Goal: Task Accomplishment & Management: Manage account settings

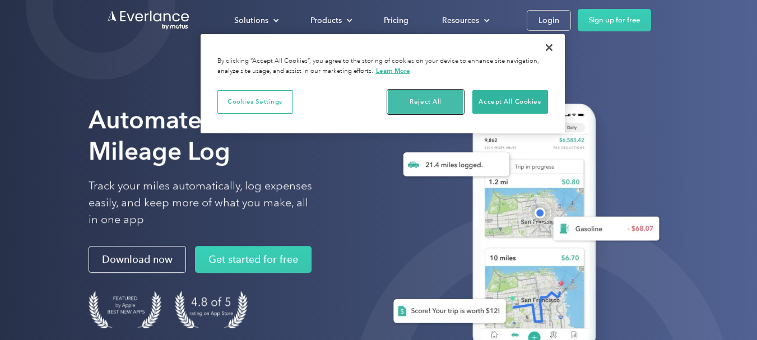
click at [427, 105] on button "Reject All" at bounding box center [426, 102] width 76 height 24
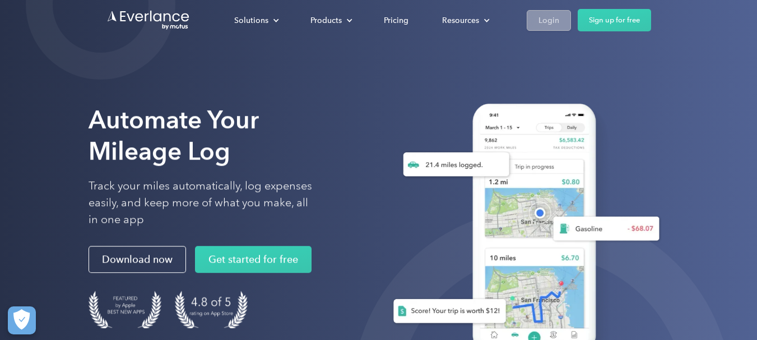
click at [551, 18] on div "Login" at bounding box center [548, 20] width 21 height 14
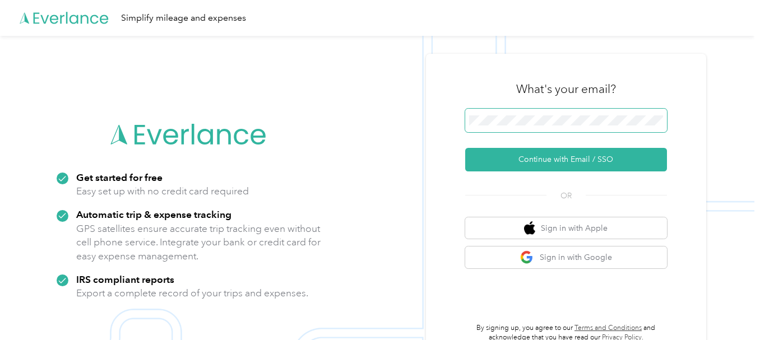
click at [609, 114] on span at bounding box center [566, 121] width 202 height 24
click at [607, 115] on span at bounding box center [566, 121] width 202 height 24
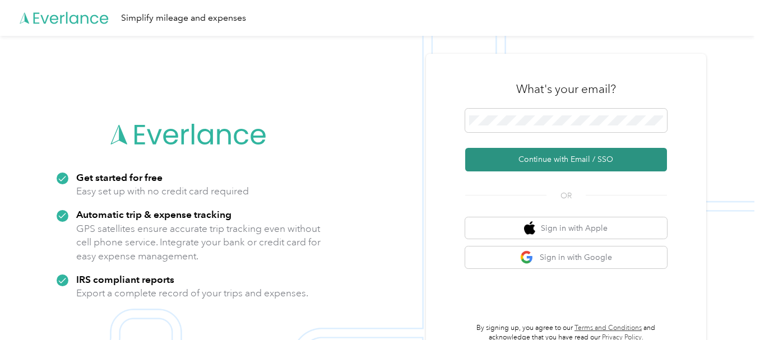
click at [572, 159] on button "Continue with Email / SSO" at bounding box center [566, 160] width 202 height 24
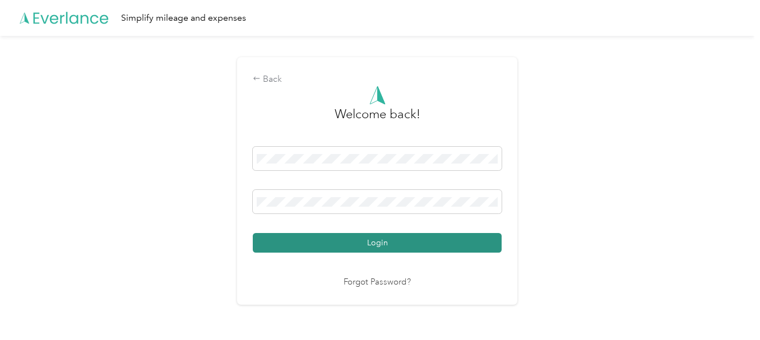
click at [362, 240] on button "Login" at bounding box center [377, 243] width 249 height 20
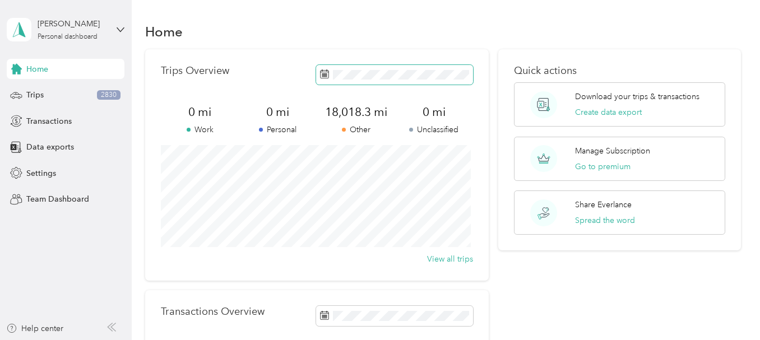
click at [324, 74] on icon at bounding box center [324, 73] width 9 height 9
click at [53, 145] on span "Data exports" at bounding box center [50, 147] width 48 height 12
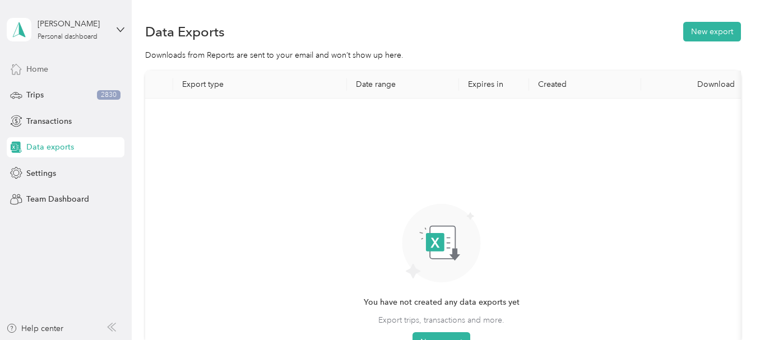
click at [43, 67] on span "Home" at bounding box center [37, 69] width 22 height 12
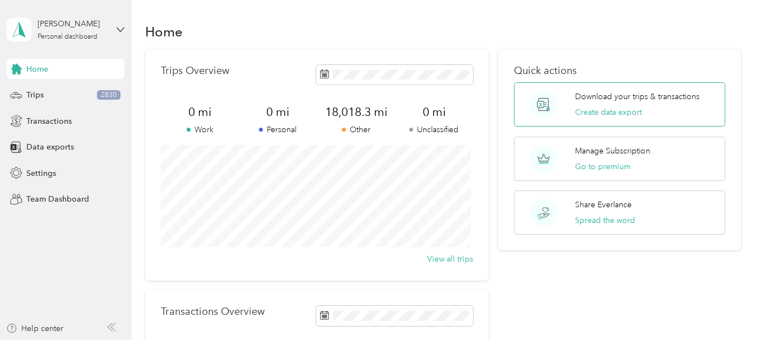
click at [592, 100] on p "Download your trips & transactions" at bounding box center [637, 97] width 124 height 12
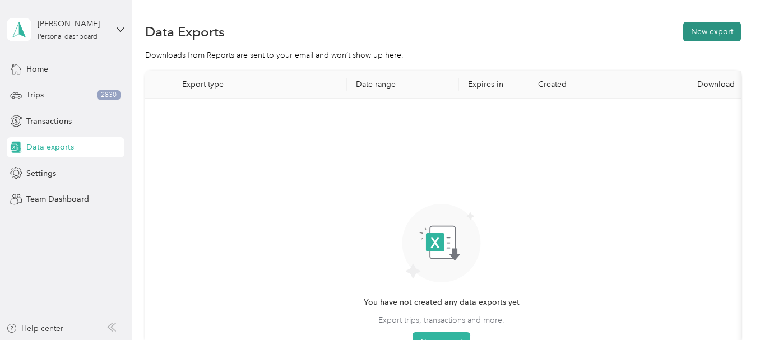
click at [718, 32] on button "New export" at bounding box center [712, 32] width 58 height 20
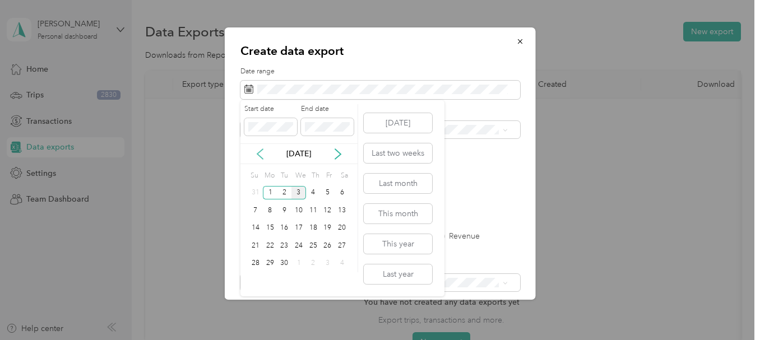
click at [257, 152] on icon at bounding box center [259, 153] width 11 height 11
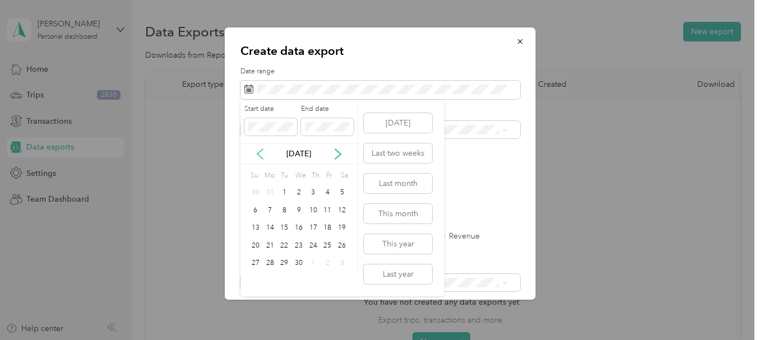
click at [257, 152] on icon at bounding box center [259, 153] width 11 height 11
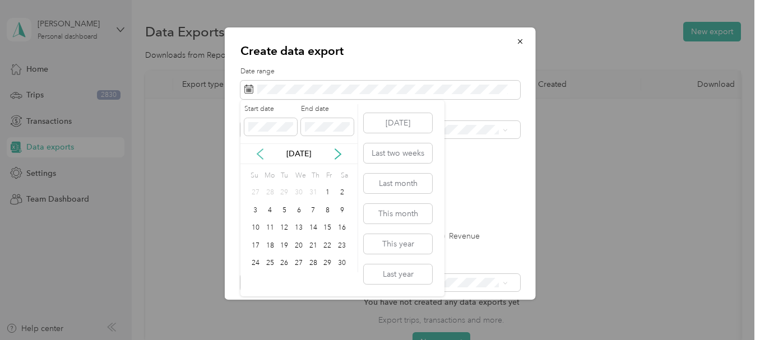
click at [257, 152] on icon at bounding box center [259, 153] width 11 height 11
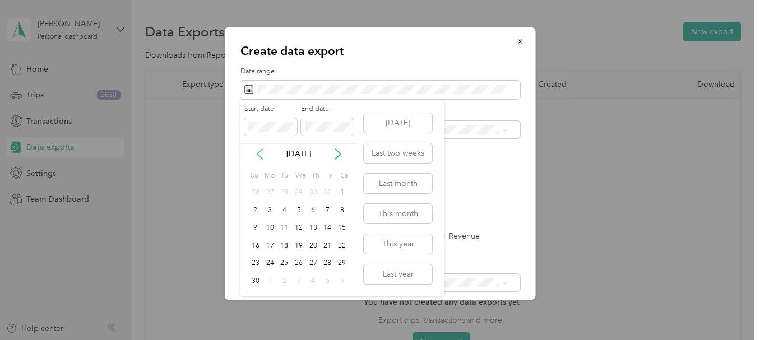
click at [257, 152] on icon at bounding box center [259, 153] width 11 height 11
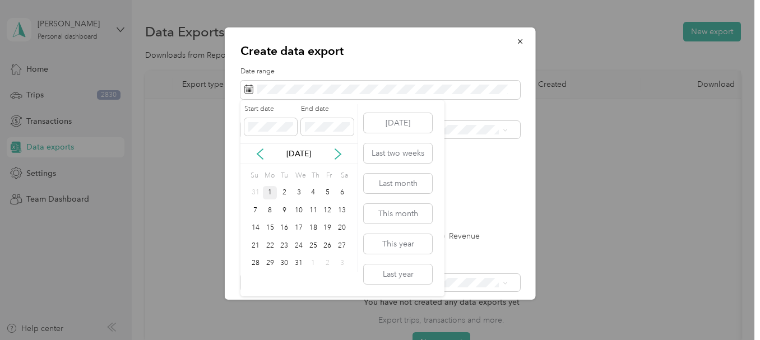
click at [268, 193] on div "1" at bounding box center [270, 193] width 15 height 14
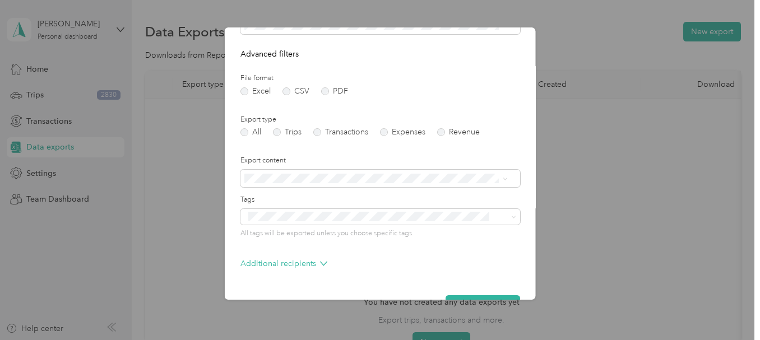
scroll to position [135, 0]
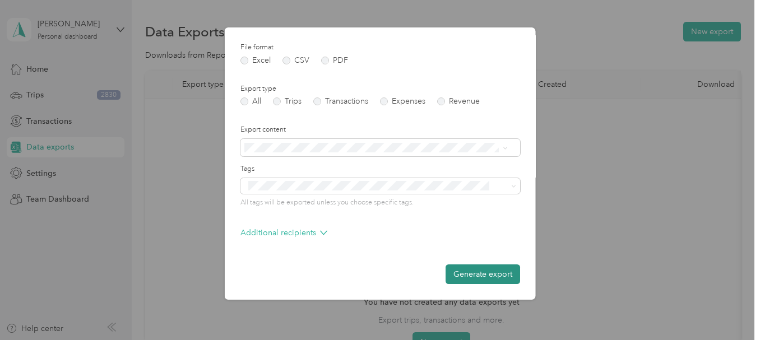
click at [464, 275] on button "Generate export" at bounding box center [482, 274] width 74 height 20
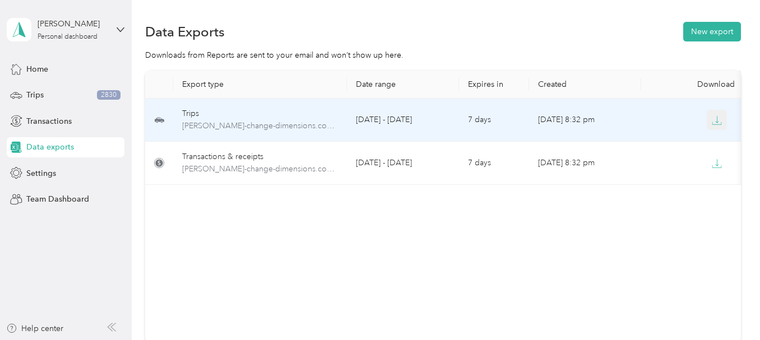
click at [714, 121] on icon "button" at bounding box center [716, 120] width 10 height 10
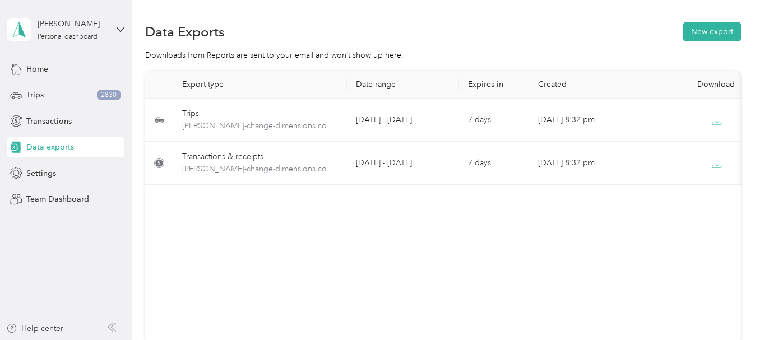
click at [594, 0] on div "Data Exports New export Downloads from Reports are sent to your email and won’t…" at bounding box center [443, 221] width 622 height 442
